Goal: Find specific page/section: Find specific page/section

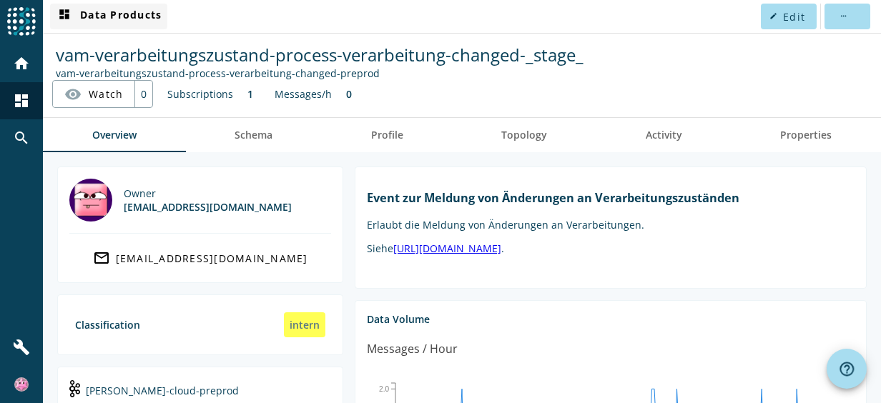
click at [63, 14] on mat-icon "dashboard" at bounding box center [64, 16] width 17 height 17
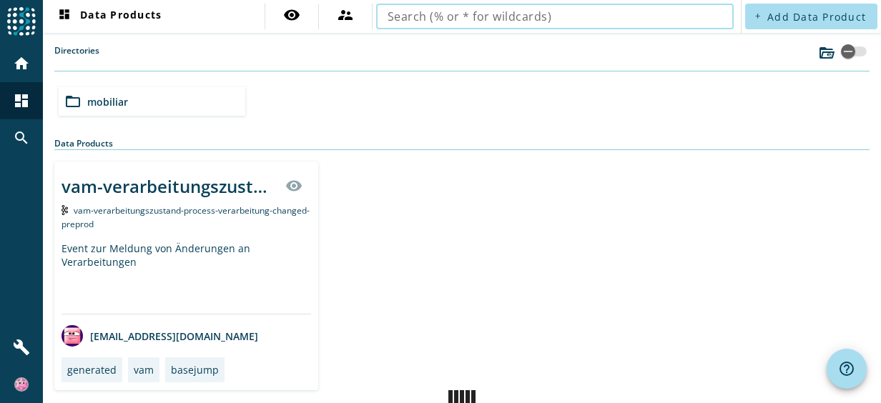
type input "ots-einwilligungsmanagement-infobj-collectionpoint-definition"
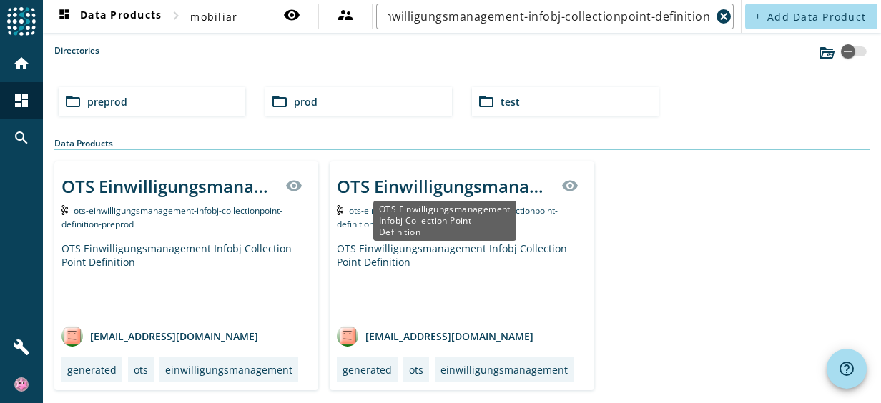
click at [446, 176] on div "OTS Einwilligungsmanagement Infobj Collection Point Definition" at bounding box center [444, 186] width 215 height 24
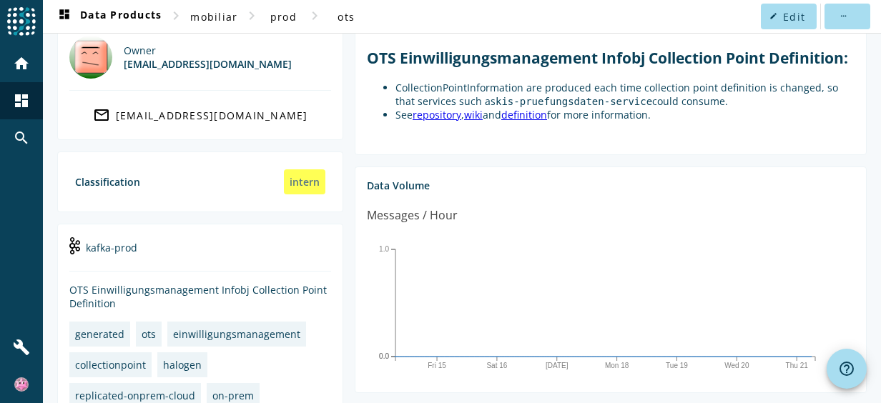
scroll to position [214, 0]
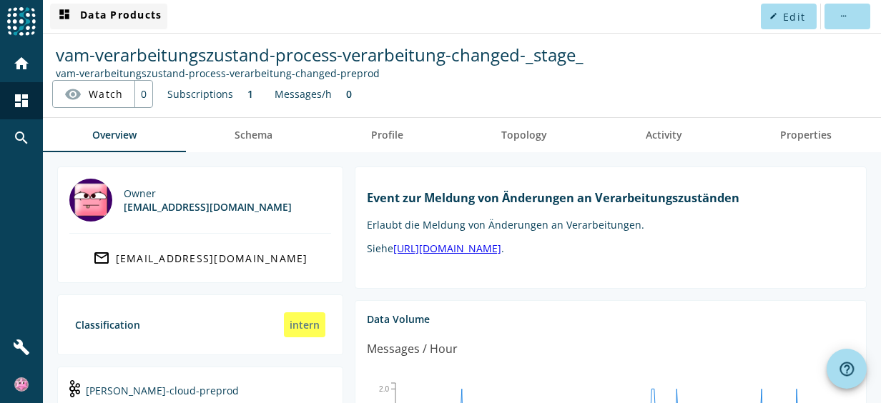
click at [116, 19] on span "dashboard Data Products" at bounding box center [109, 16] width 106 height 17
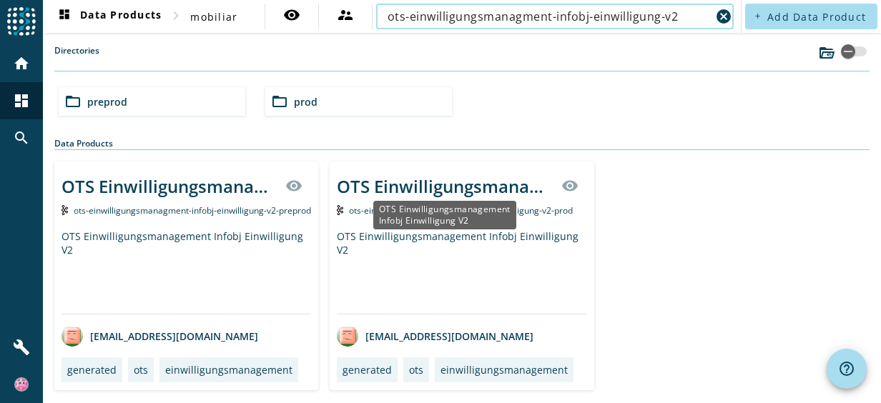
type input "ots-einwilligungsmanagment-infobj-einwilligung-v2"
click at [422, 177] on div "OTS Einwilligungsmanagement Infobj Einwilligung V2" at bounding box center [444, 186] width 215 height 24
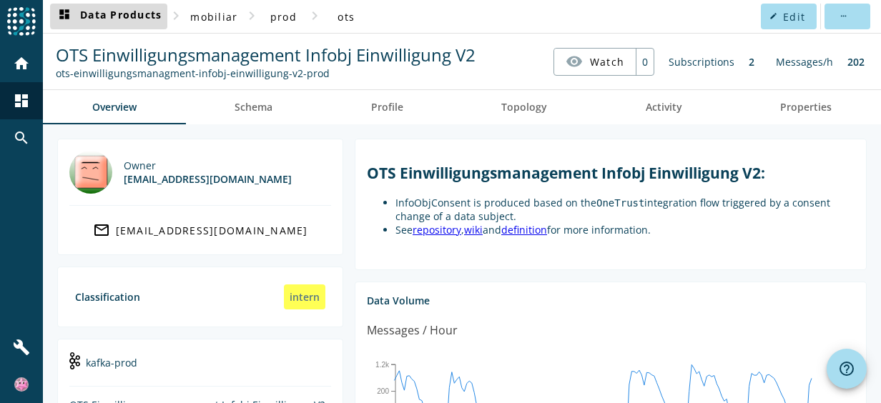
click at [154, 14] on span "dashboard Data Products" at bounding box center [109, 16] width 106 height 17
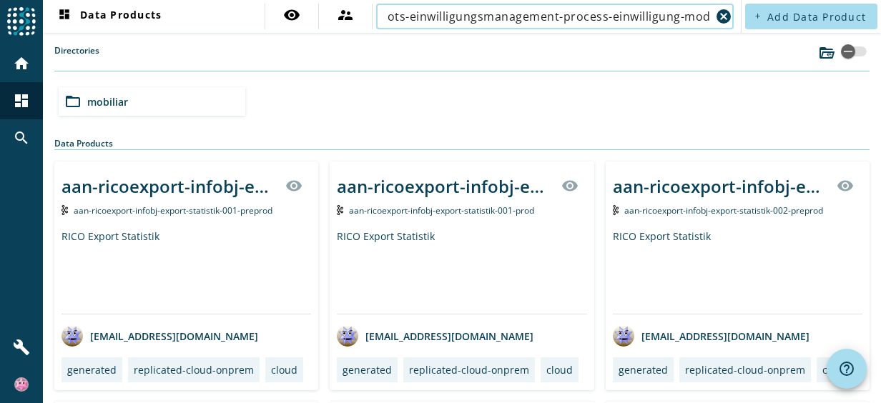
scroll to position [0, 37]
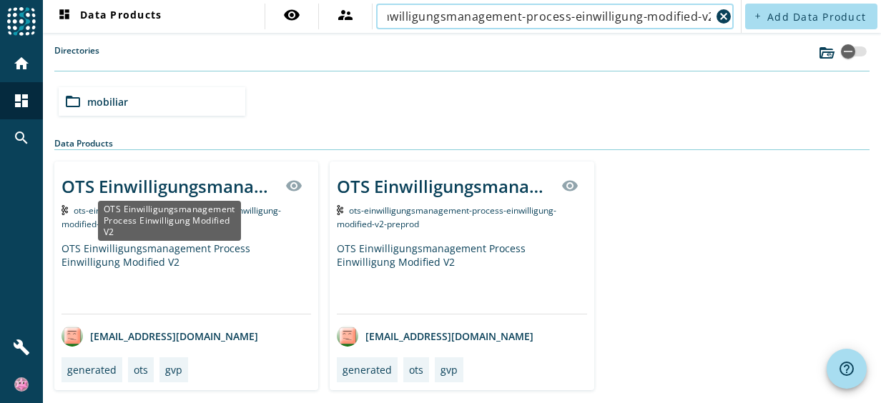
type input "ots-einwilligungsmanagement-process-einwilligung-modified-v2"
click at [180, 186] on div "OTS Einwilligungsmanagement Process Einwilligung Modified V2" at bounding box center [168, 186] width 215 height 24
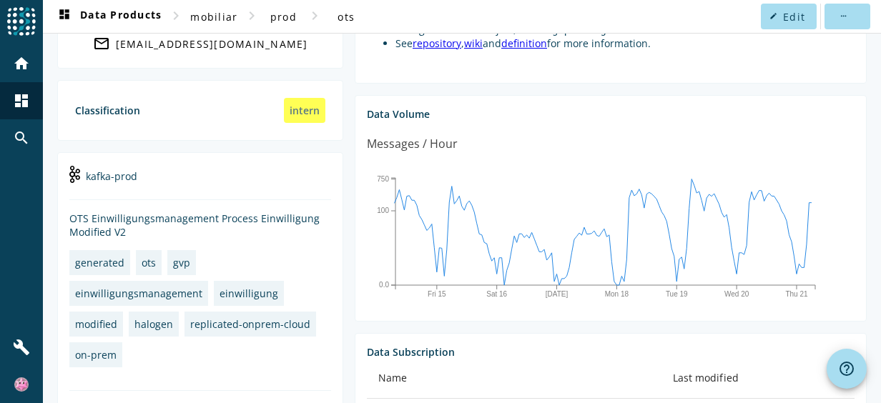
scroll to position [286, 0]
